Goal: Obtain resource: Download file/media

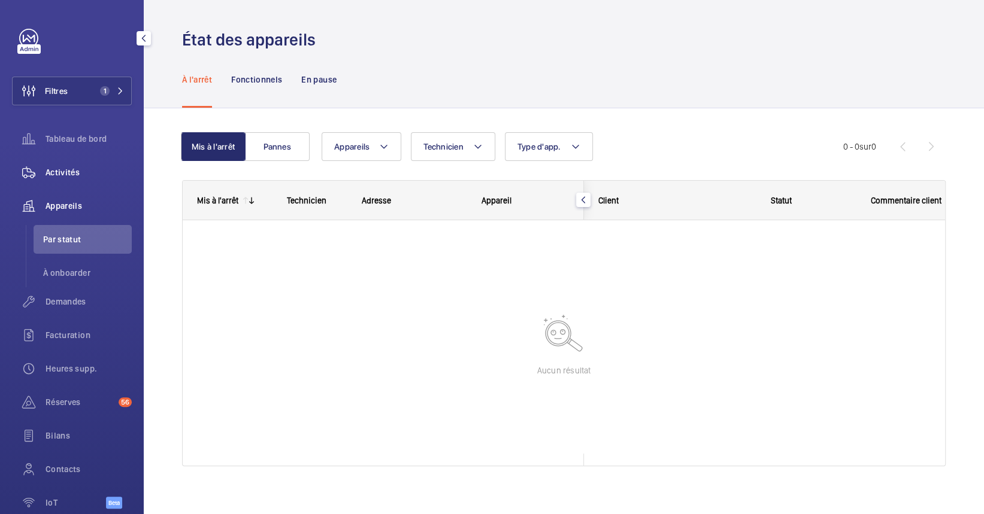
click at [43, 174] on wm-front-icon-button at bounding box center [29, 172] width 34 height 29
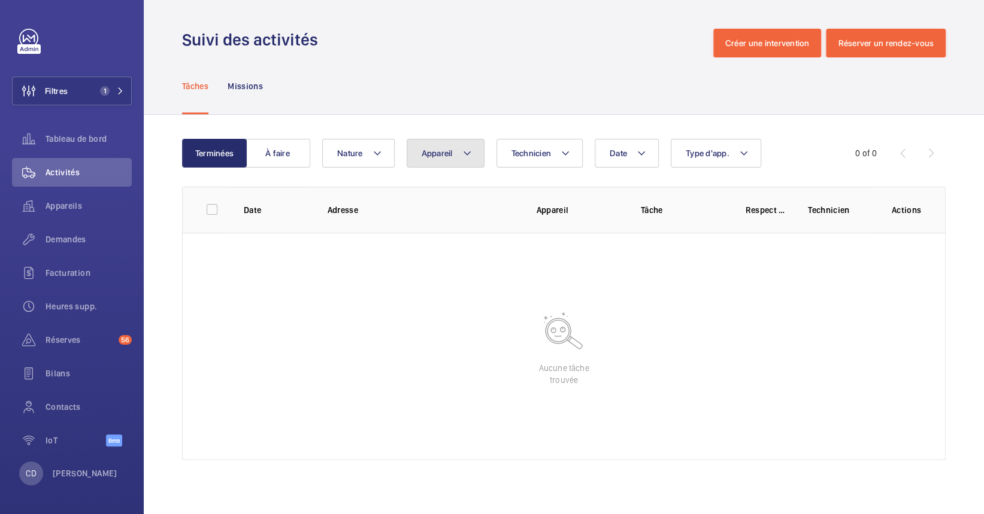
click at [470, 155] on mat-icon at bounding box center [467, 153] width 10 height 14
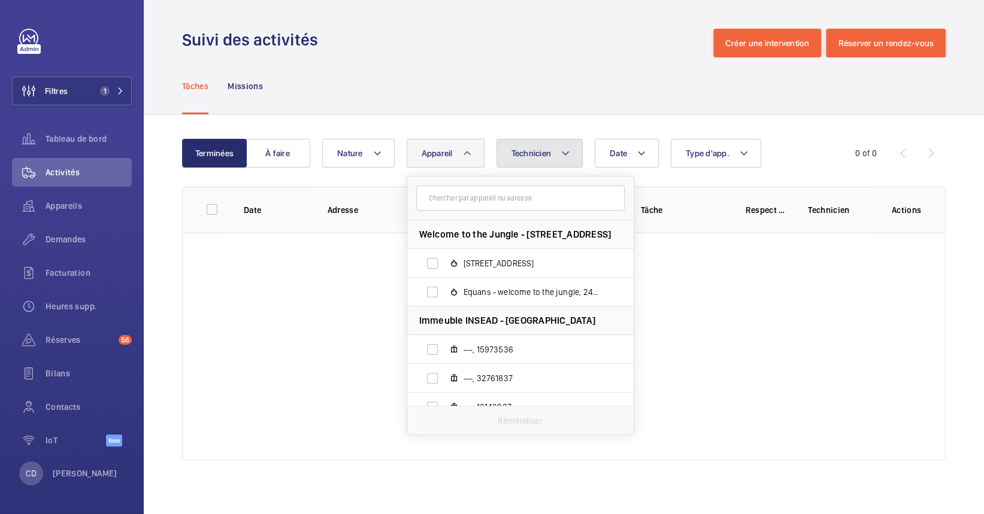
click at [537, 161] on button "Technicien" at bounding box center [539, 153] width 87 height 29
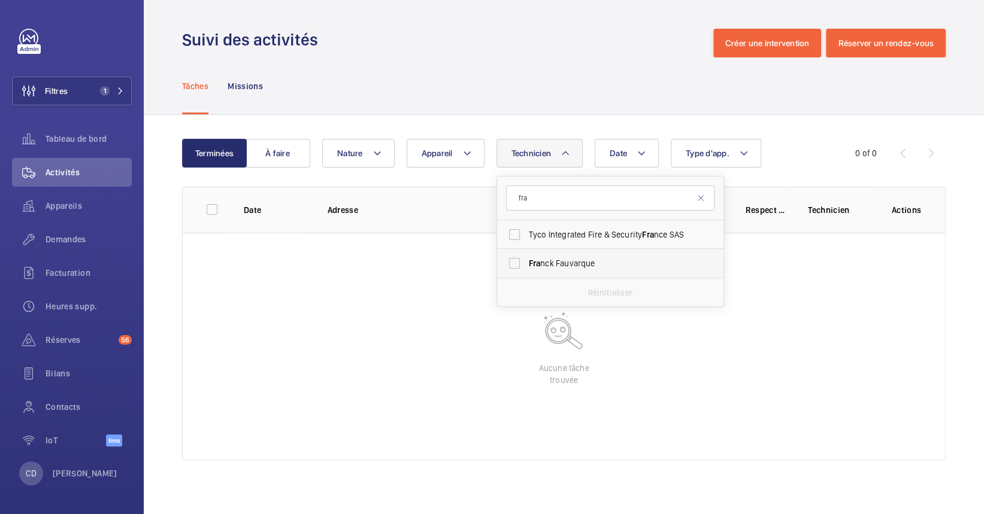
type input "fra"
click at [540, 273] on label "Fra nck Fauvarque" at bounding box center [601, 263] width 208 height 29
click at [526, 273] on input "Fra nck Fauvarque" at bounding box center [514, 264] width 24 height 24
checkbox input "true"
drag, startPoint x: 41, startPoint y: 193, endPoint x: 40, endPoint y: 186, distance: 6.8
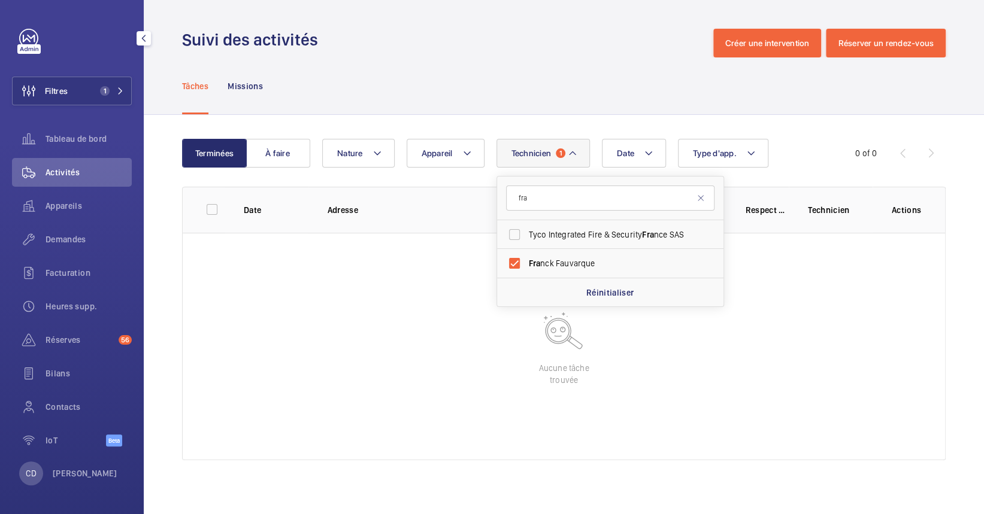
click at [41, 192] on wm-front-icon-button at bounding box center [29, 206] width 34 height 29
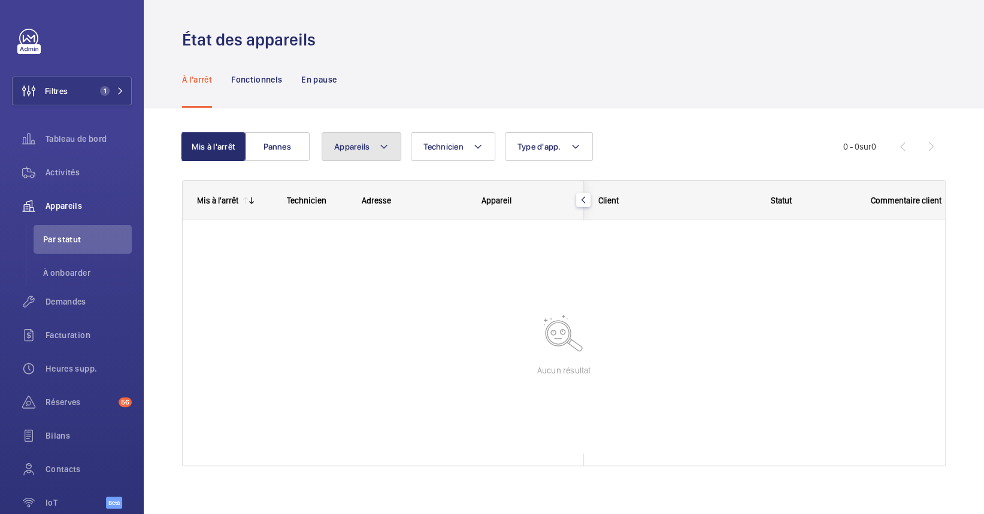
click at [379, 154] on button "Appareils" at bounding box center [362, 146] width 80 height 29
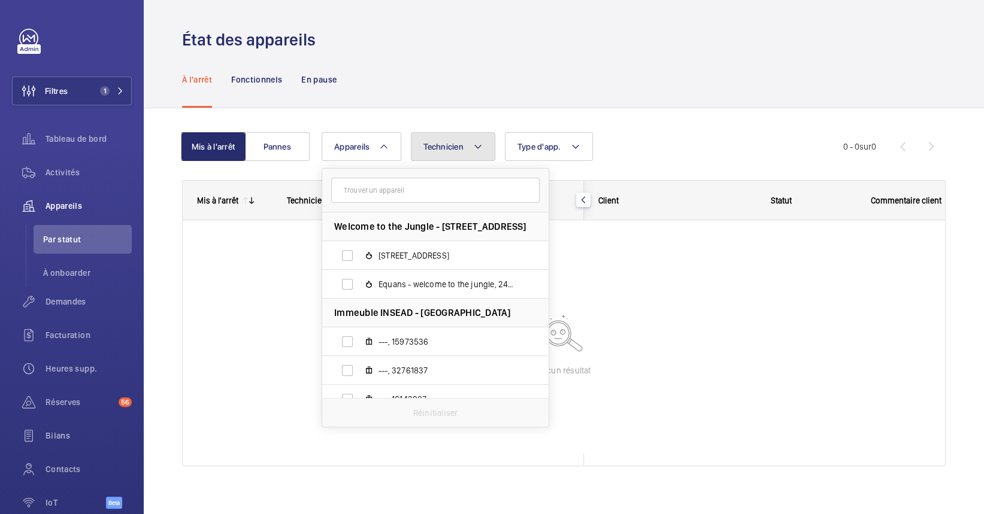
click at [418, 144] on button "Technicien" at bounding box center [453, 146] width 84 height 29
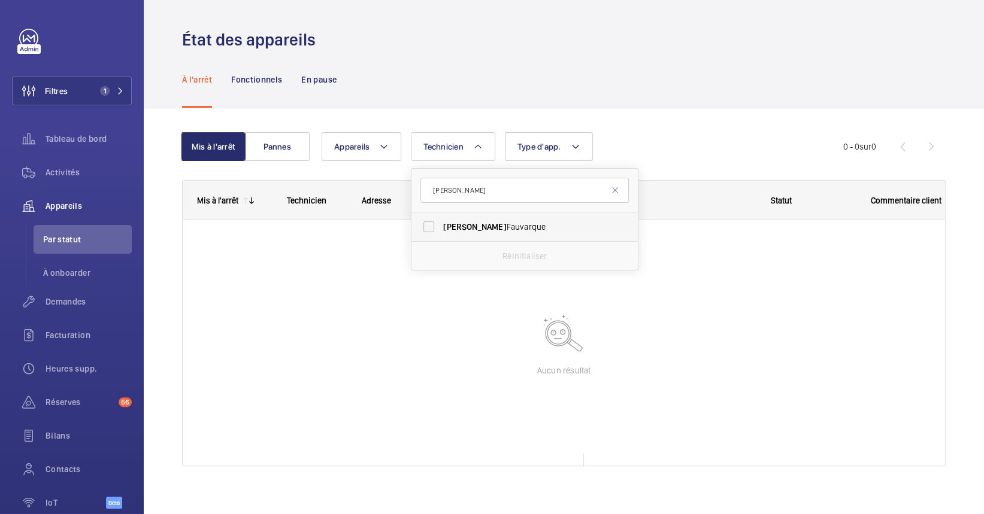
type input "[PERSON_NAME]"
click at [474, 234] on label "[PERSON_NAME]" at bounding box center [515, 227] width 208 height 29
click at [441, 234] on input "[PERSON_NAME]" at bounding box center [429, 227] width 24 height 24
checkbox input "true"
click at [552, 105] on div "À l'arrêt Fonctionnels En pause" at bounding box center [564, 79] width 764 height 57
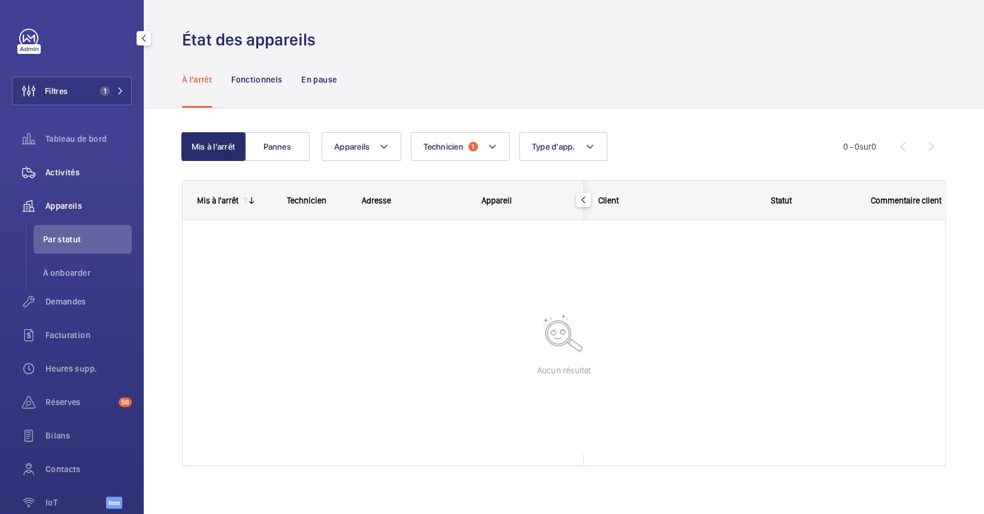
click at [67, 177] on span "Activités" at bounding box center [89, 172] width 86 height 12
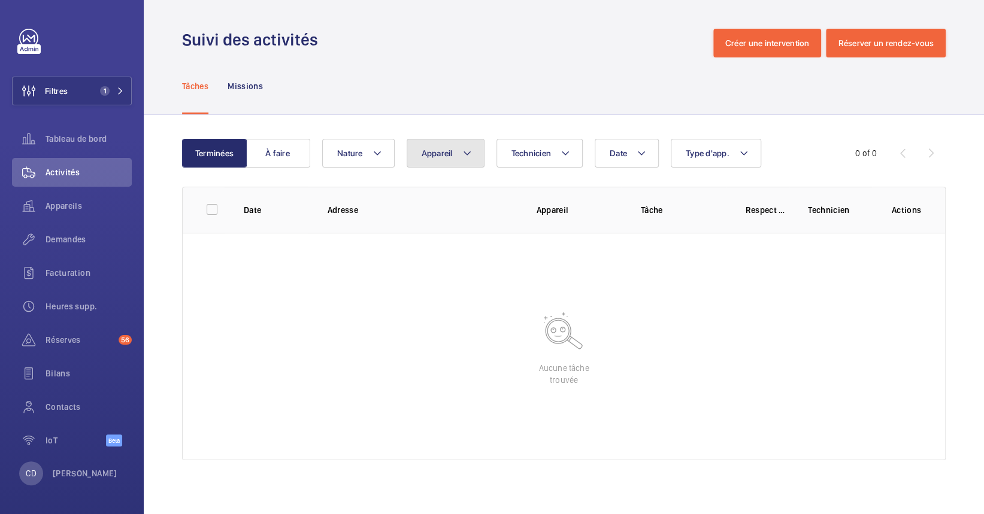
click at [447, 152] on span "Appareil" at bounding box center [437, 154] width 31 height 10
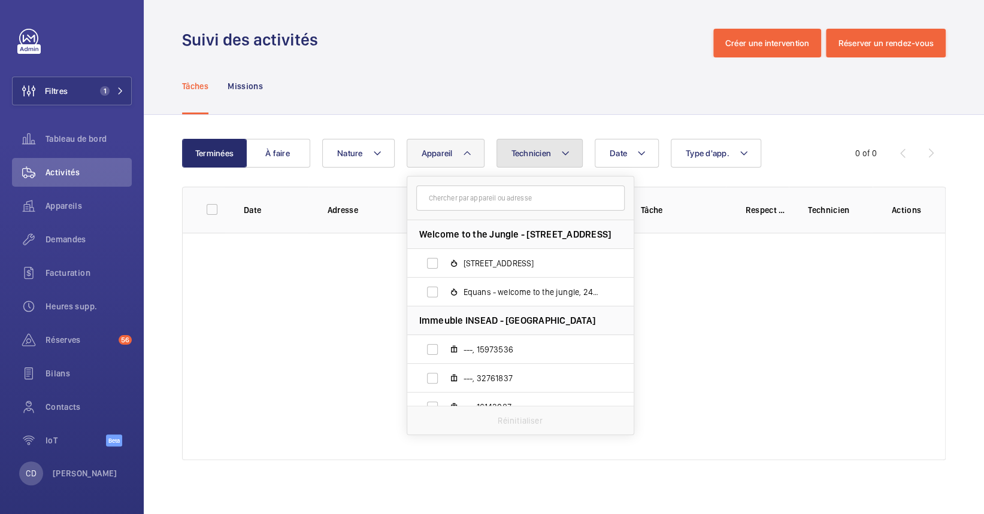
click at [540, 150] on span "Technicien" at bounding box center [531, 154] width 40 height 10
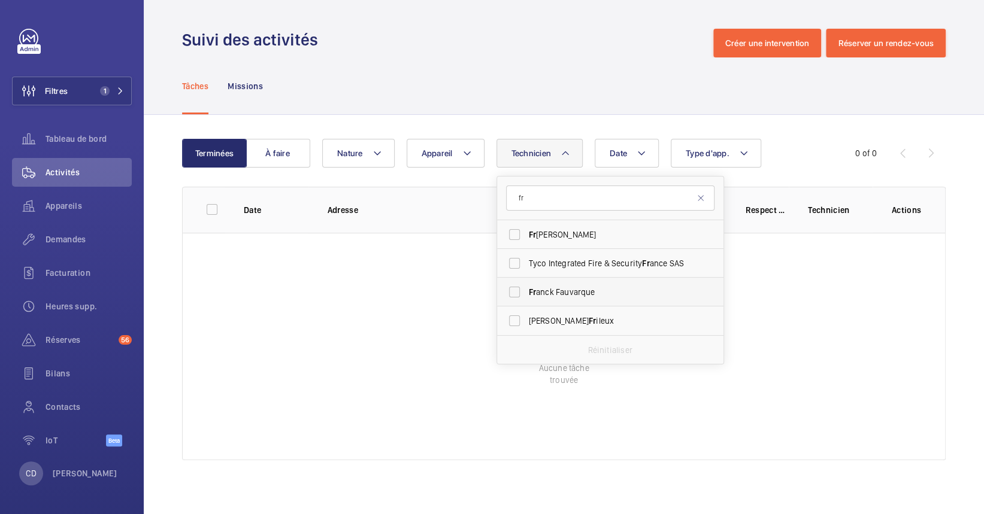
type input "fr"
click at [554, 302] on label "Fr anck Fauvarque" at bounding box center [601, 292] width 208 height 29
click at [526, 302] on input "Fr anck Fauvarque" at bounding box center [514, 292] width 24 height 24
checkbox input "true"
click at [264, 414] on wm-front-table-empty-state "Aucune tâche trouvée" at bounding box center [564, 347] width 762 height 228
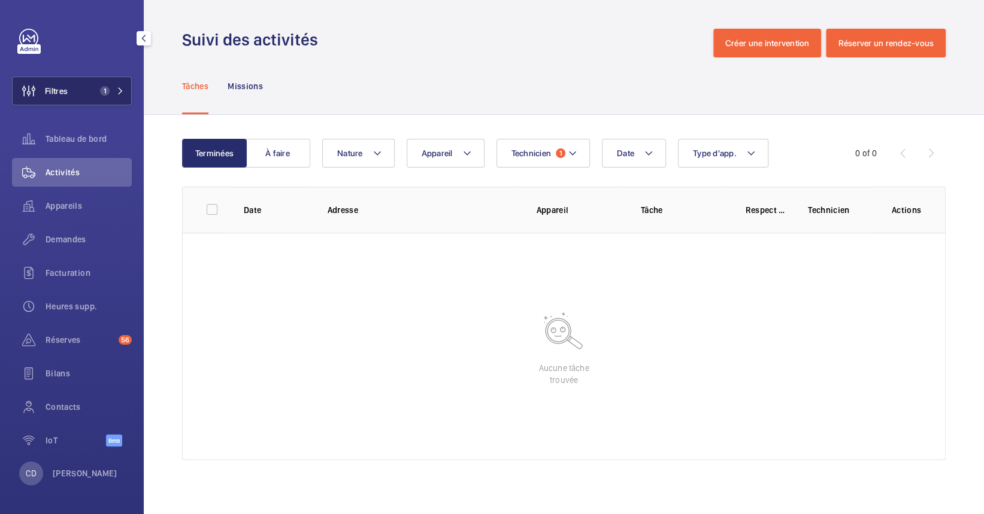
drag, startPoint x: 89, startPoint y: 90, endPoint x: 92, endPoint y: 84, distance: 7.0
click at [87, 90] on button "Filtres 1" at bounding box center [72, 91] width 120 height 29
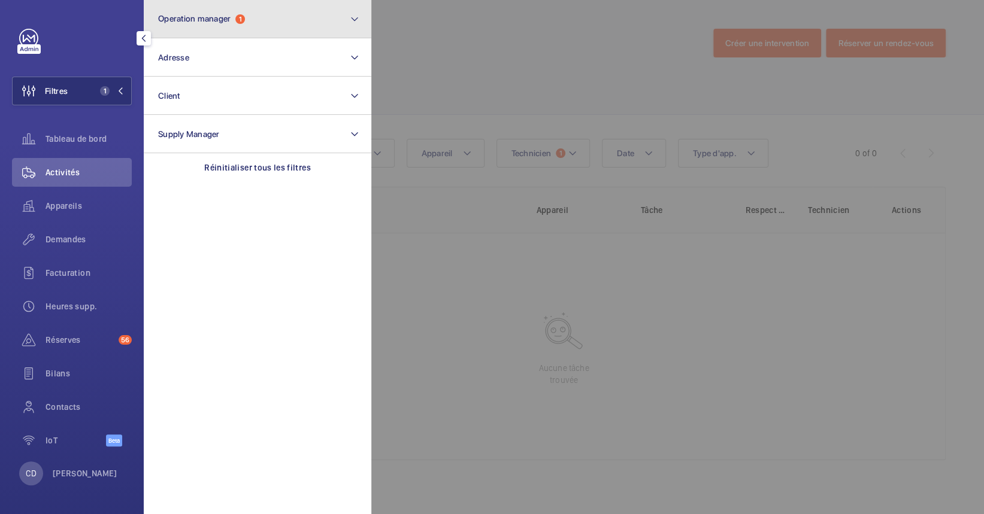
click at [172, 13] on button "Operation manager 1" at bounding box center [258, 19] width 228 height 38
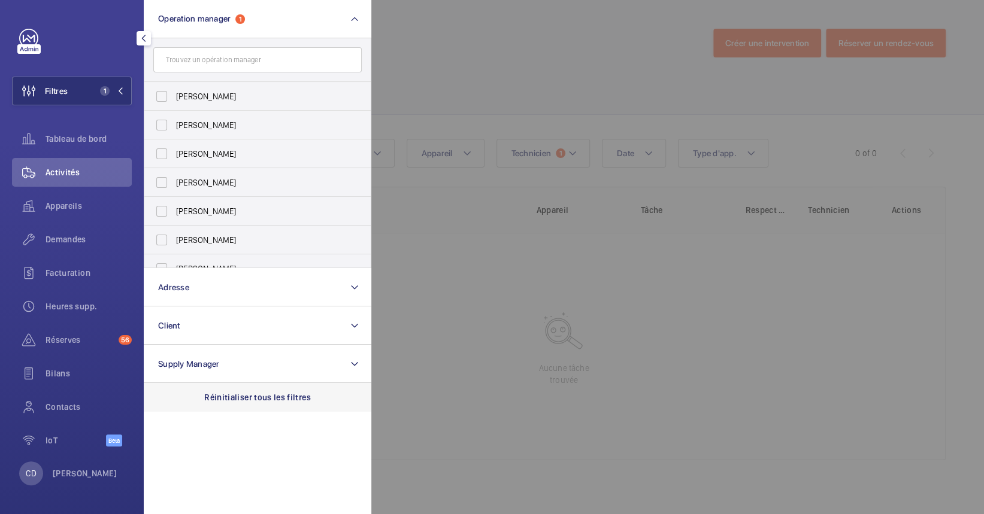
click at [235, 393] on p "Réinitialiser tous les filtres" at bounding box center [257, 398] width 107 height 12
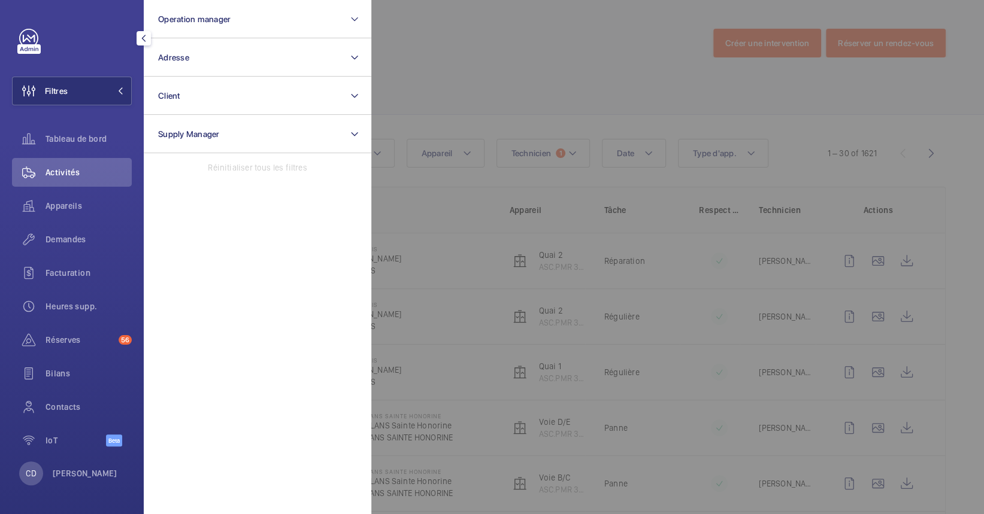
click at [619, 347] on div at bounding box center [863, 257] width 984 height 514
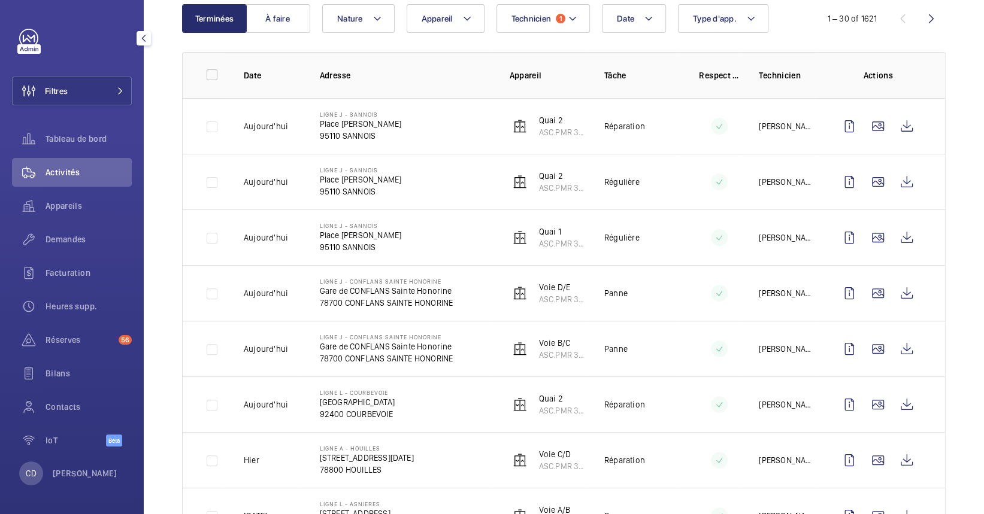
scroll to position [159, 0]
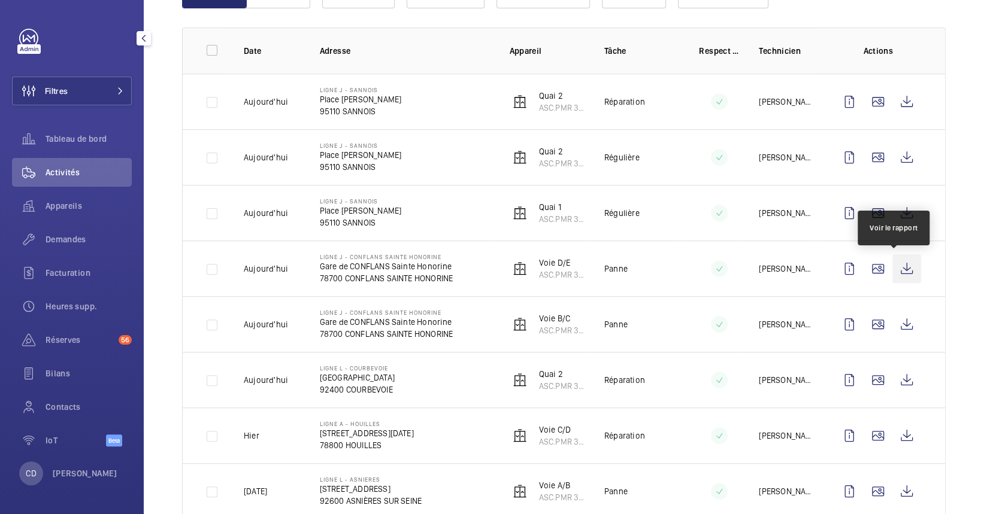
click at [903, 279] on wm-front-icon-button at bounding box center [906, 269] width 29 height 29
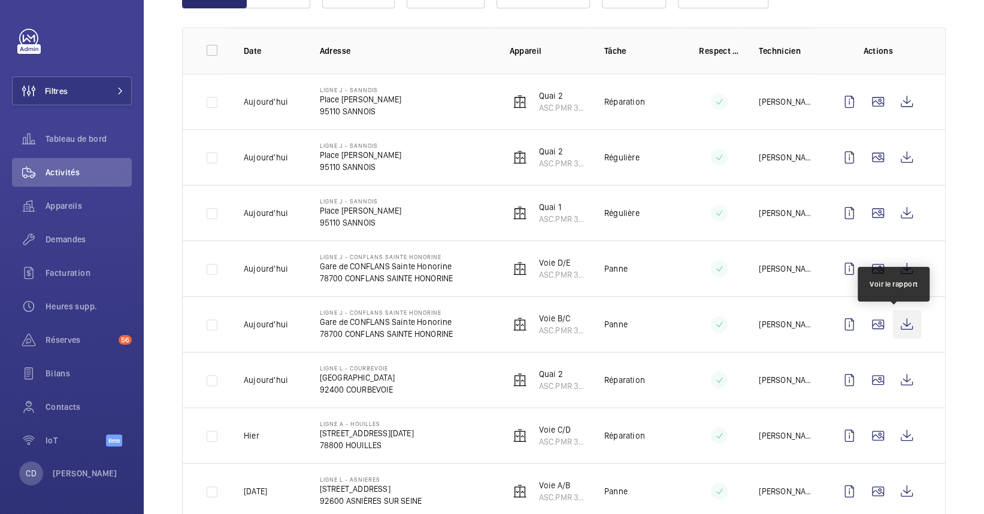
click at [895, 329] on wm-front-icon-button at bounding box center [906, 324] width 29 height 29
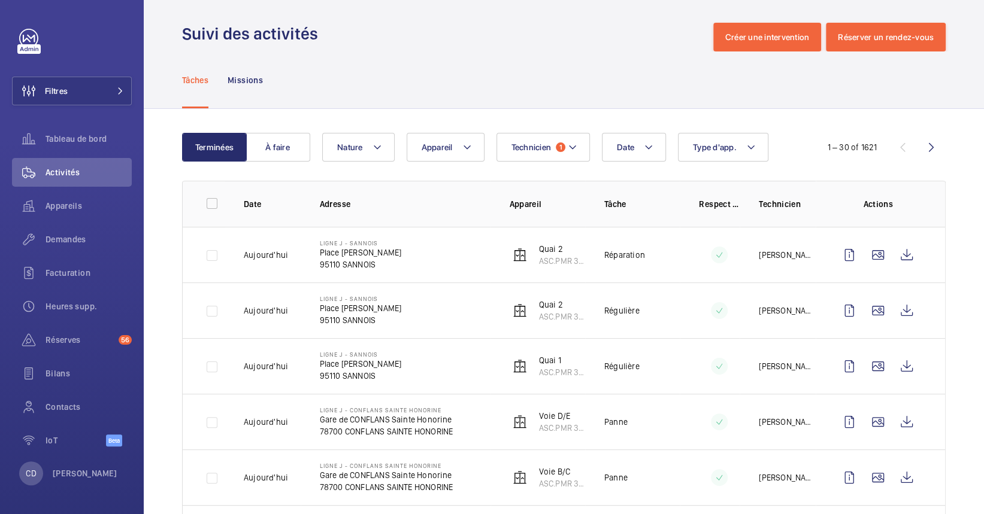
scroll to position [0, 0]
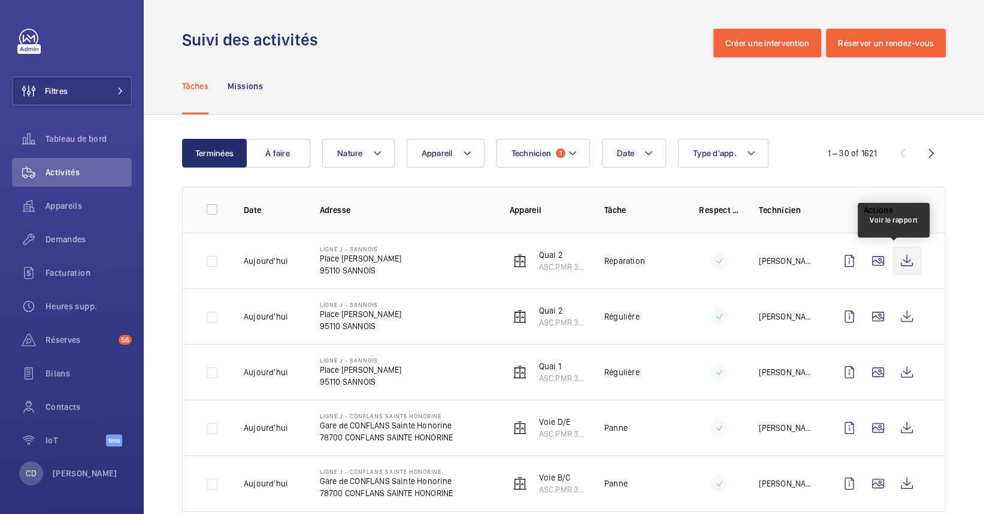
click at [901, 262] on wm-front-icon-button at bounding box center [906, 261] width 29 height 29
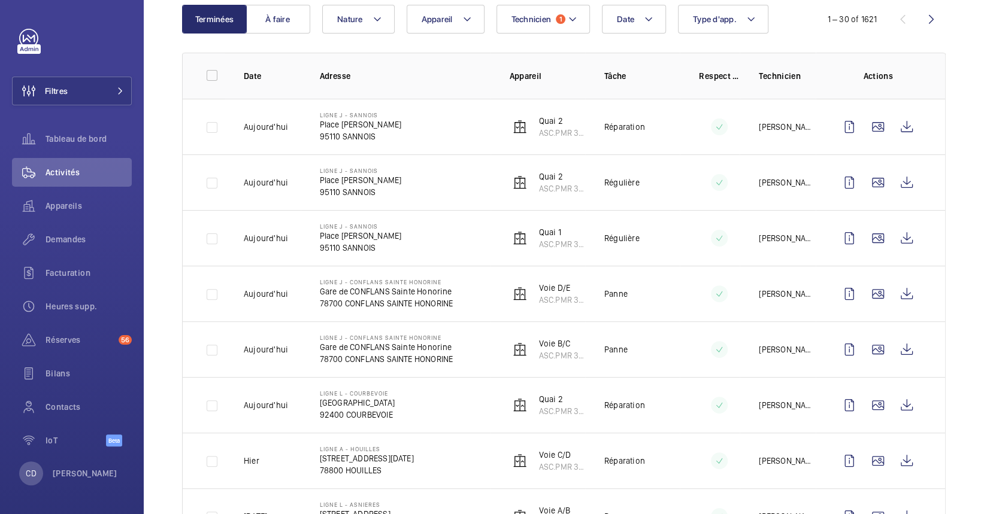
scroll to position [159, 0]
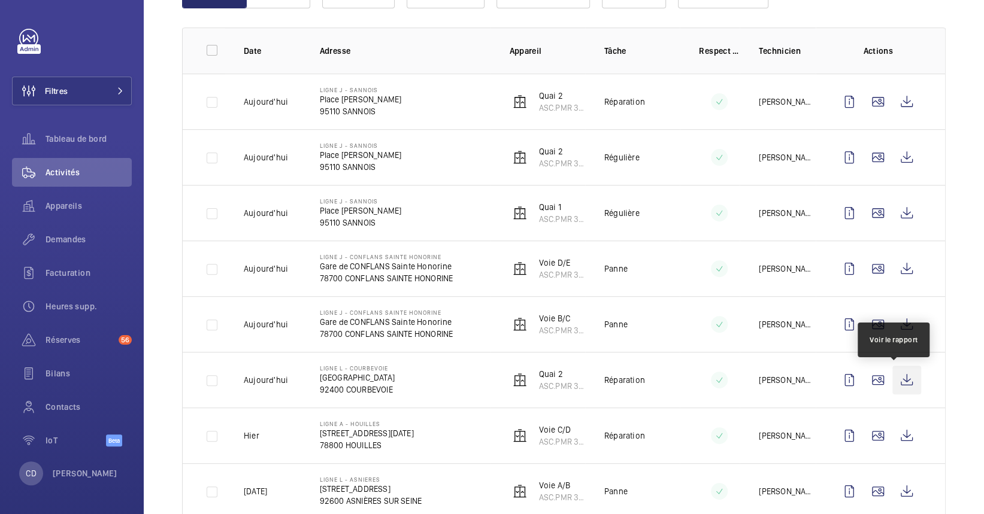
click at [894, 384] on wm-front-icon-button at bounding box center [906, 380] width 29 height 29
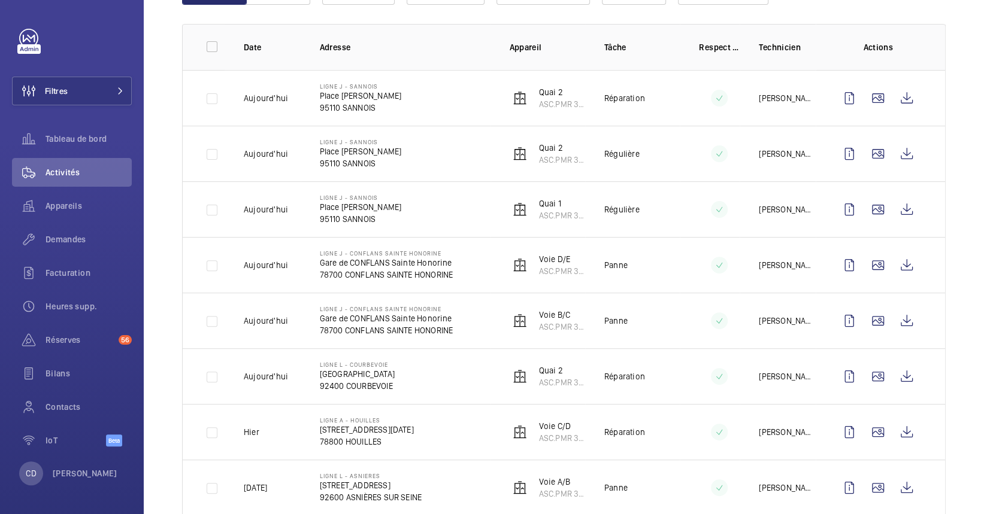
scroll to position [319, 0]
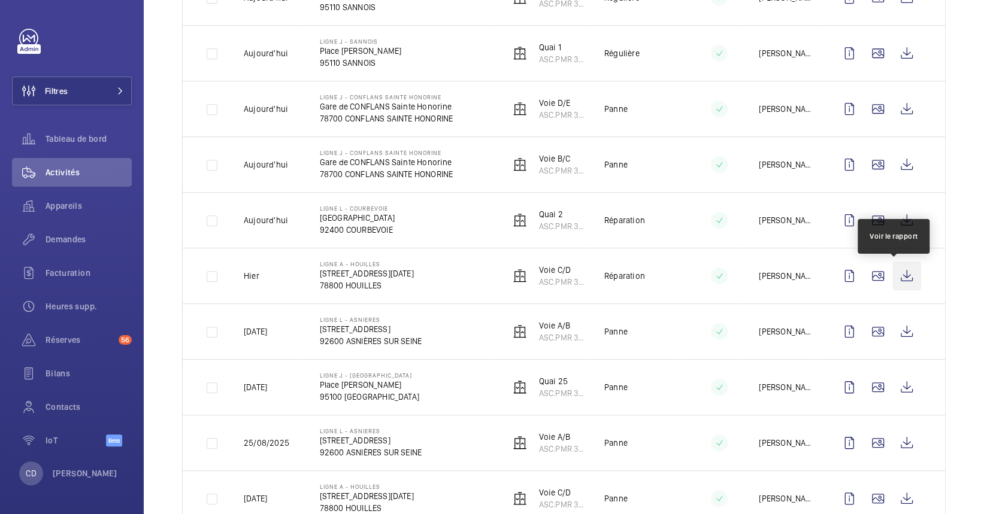
click at [897, 276] on wm-front-icon-button at bounding box center [906, 276] width 29 height 29
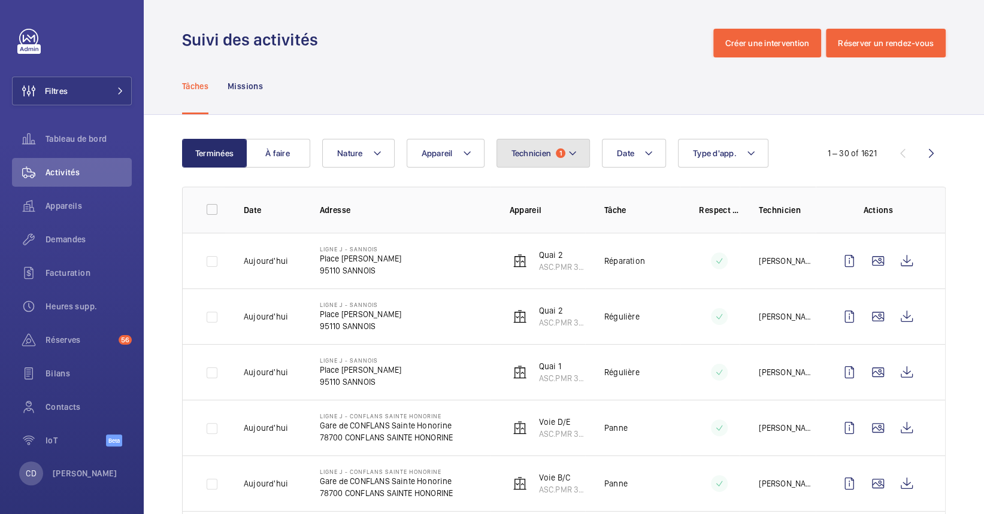
click at [525, 143] on button "Technicien 1" at bounding box center [543, 153] width 94 height 29
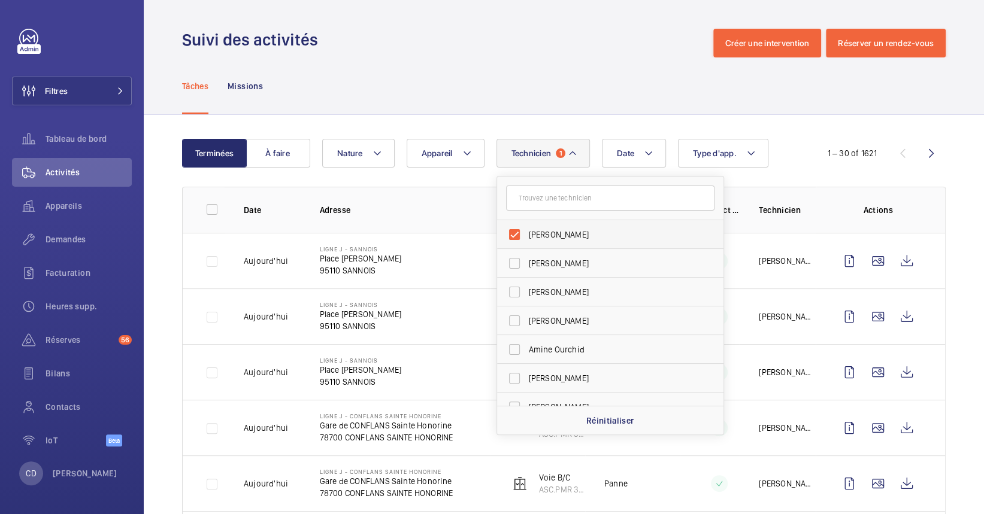
click at [576, 232] on span "[PERSON_NAME]" at bounding box center [611, 235] width 165 height 12
click at [526, 232] on input "[PERSON_NAME]" at bounding box center [514, 235] width 24 height 24
checkbox input "false"
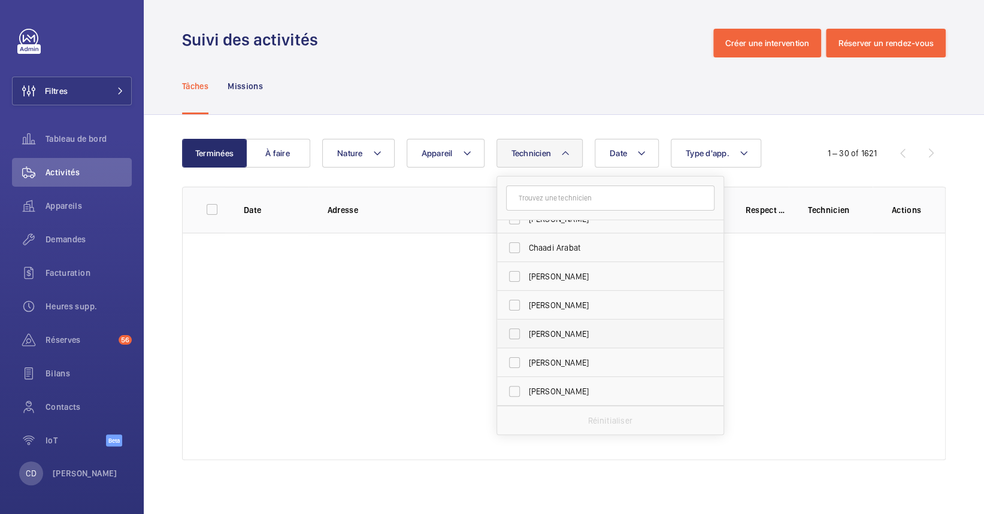
scroll to position [240, 0]
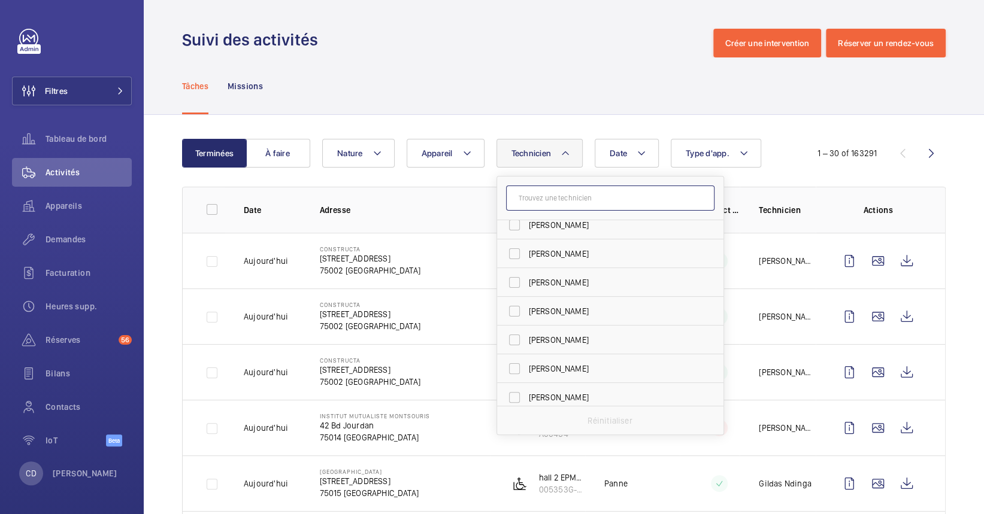
click at [556, 194] on input "text" at bounding box center [610, 198] width 208 height 25
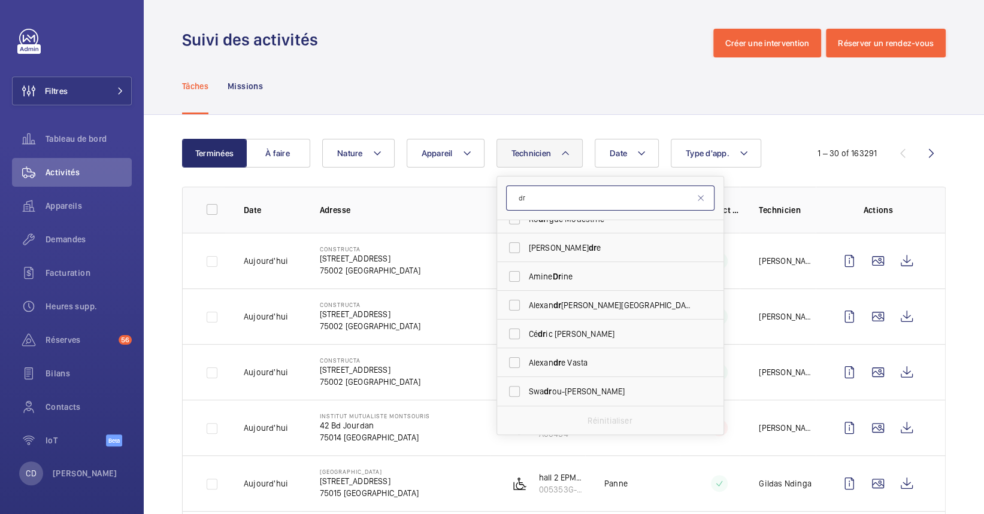
scroll to position [0, 0]
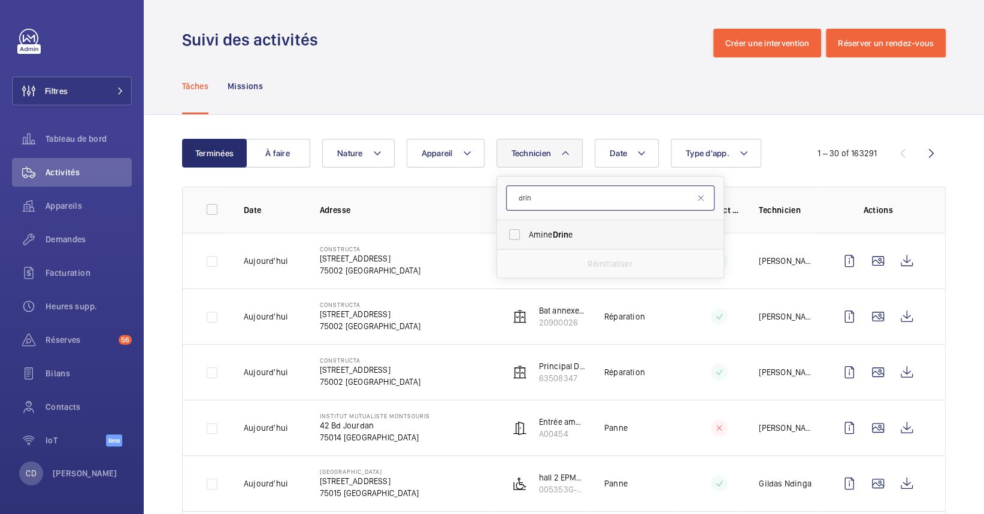
type input "drin"
click at [559, 235] on span "Drin" at bounding box center [560, 235] width 16 height 10
click at [526, 235] on input "Amine Drin e" at bounding box center [514, 235] width 24 height 24
checkbox input "true"
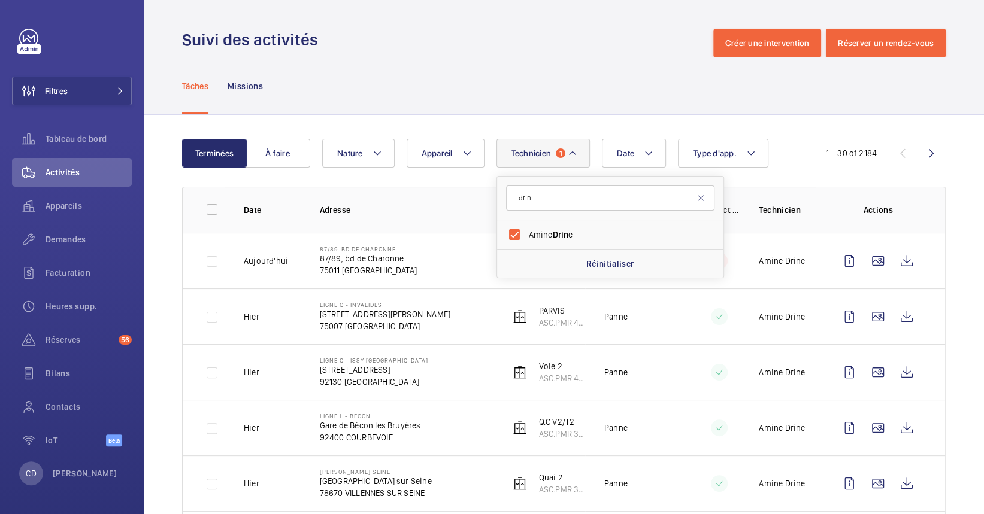
click at [380, 279] on td "[STREET_ADDRESS]" at bounding box center [396, 261] width 190 height 56
click at [105, 198] on div "Appareils" at bounding box center [72, 206] width 120 height 29
